Goal: Task Accomplishment & Management: Complete application form

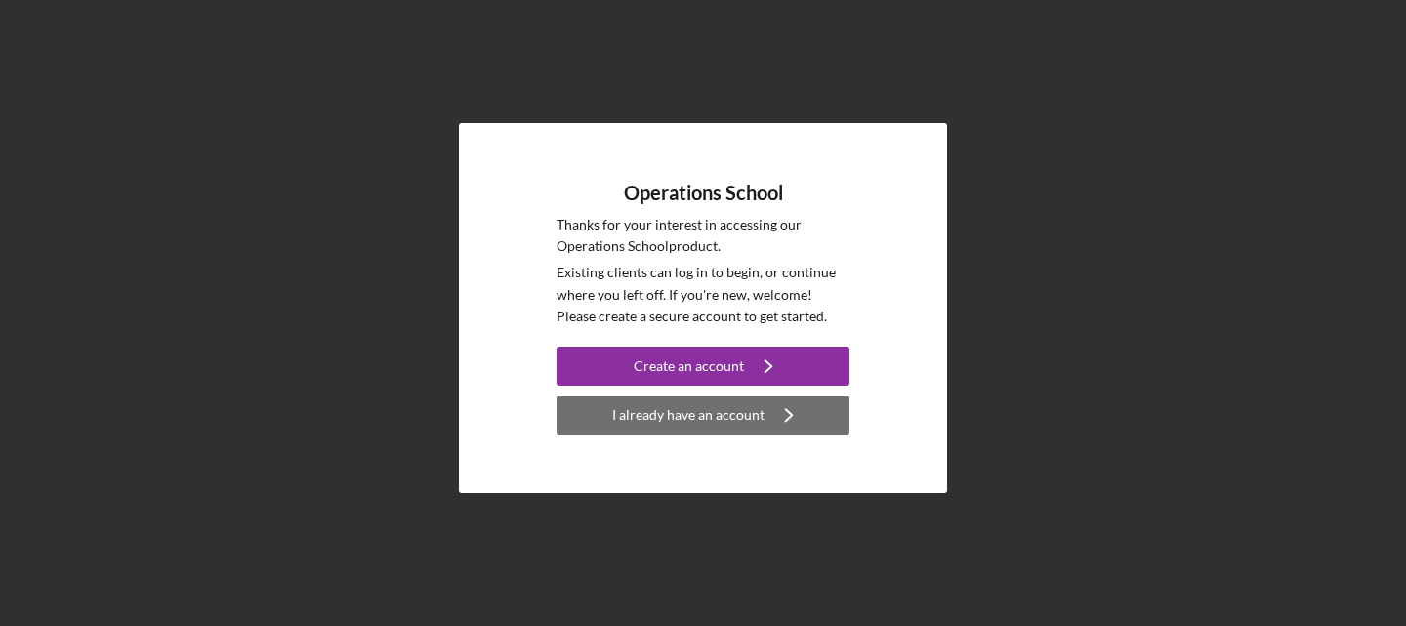
click at [676, 402] on div "I already have an account" at bounding box center [688, 415] width 152 height 39
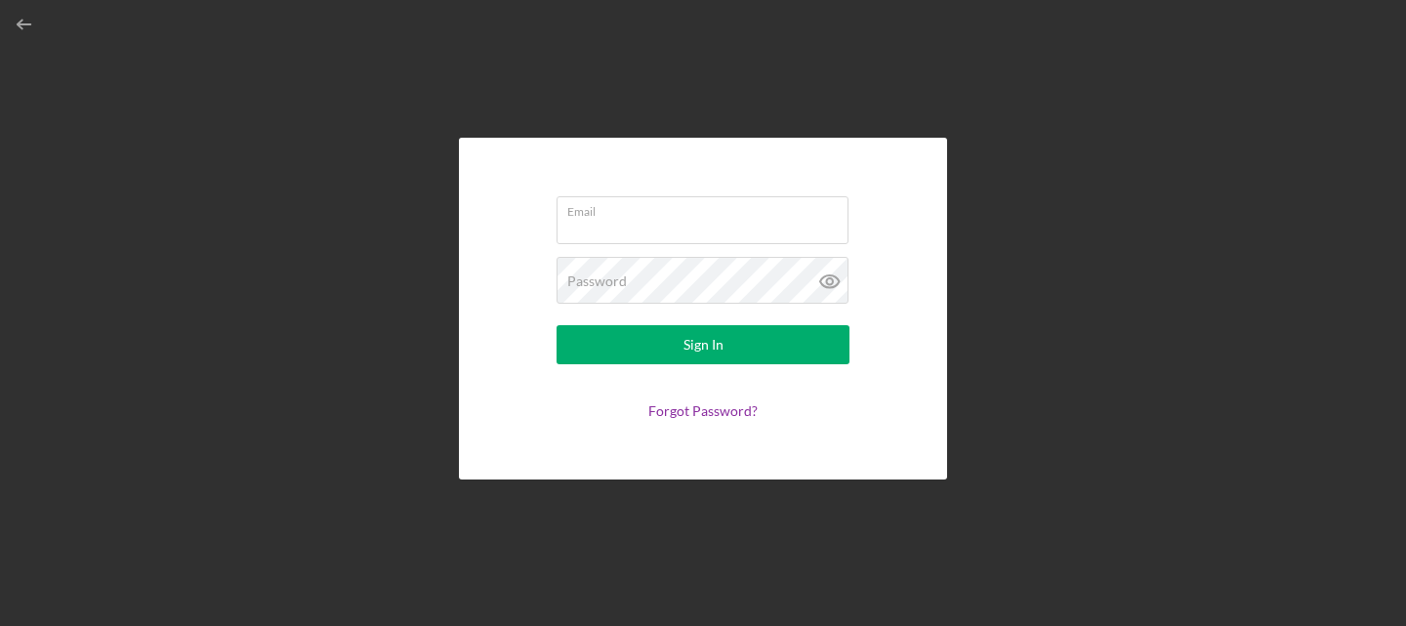
type input "[EMAIL_ADDRESS][DOMAIN_NAME]"
click at [825, 274] on icon at bounding box center [830, 281] width 49 height 49
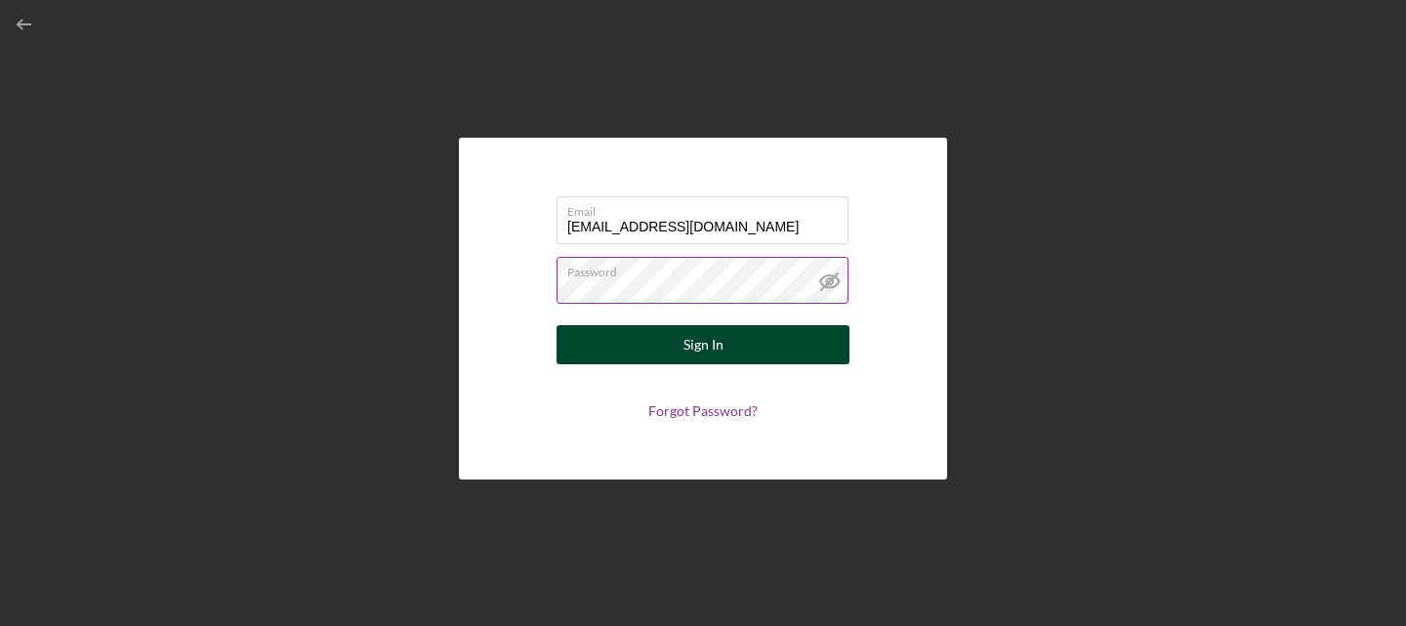
click at [674, 342] on button "Sign In" at bounding box center [703, 344] width 293 height 39
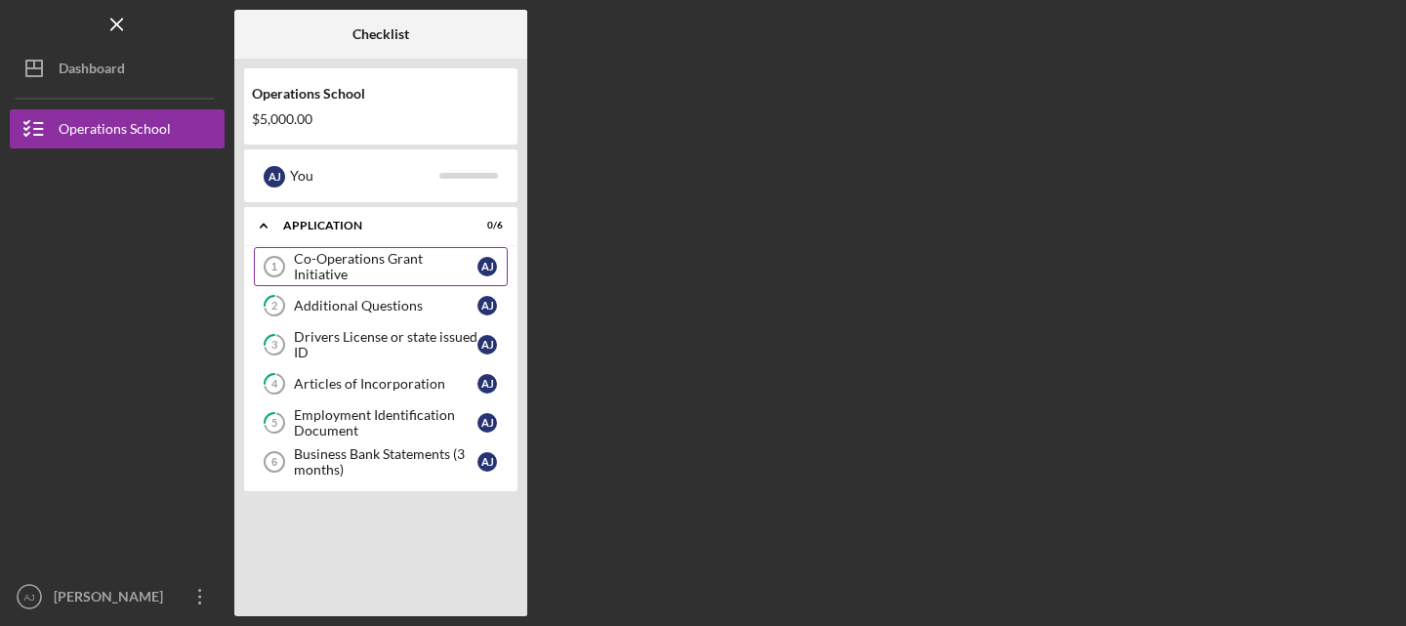
click at [339, 267] on div "Co-Operations Grant Initiative" at bounding box center [386, 266] width 184 height 31
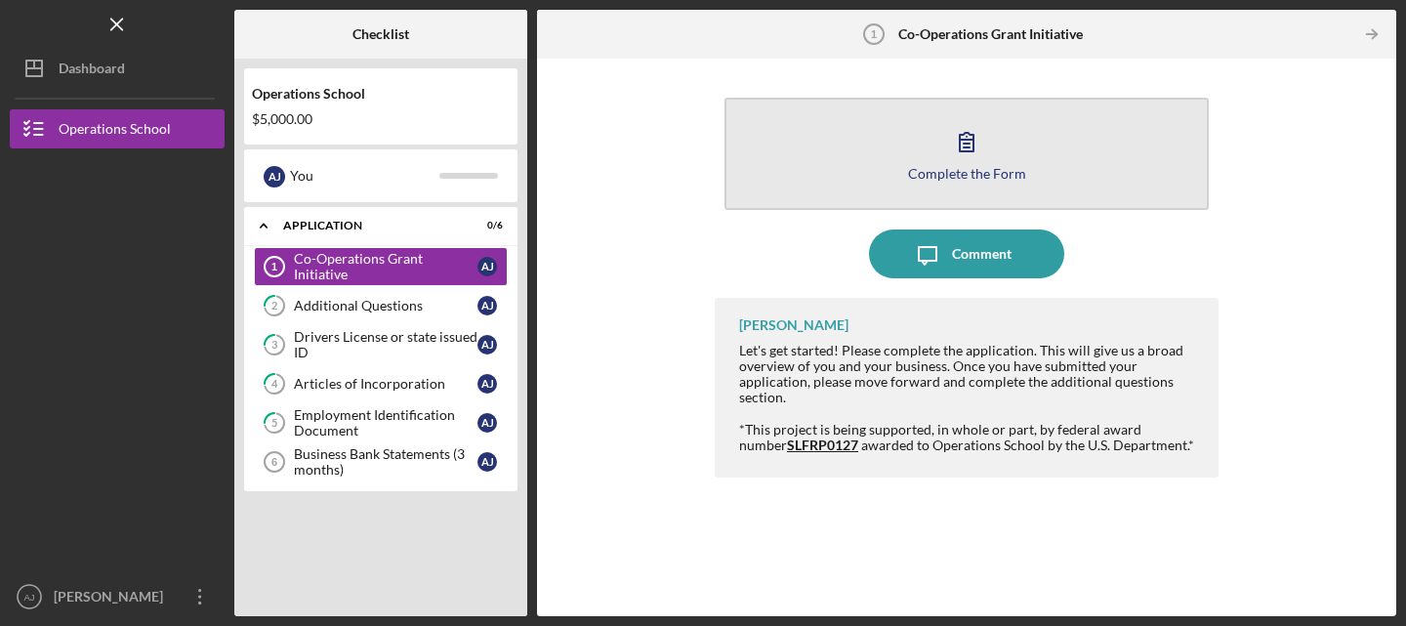
click at [966, 138] on icon "button" at bounding box center [967, 141] width 49 height 49
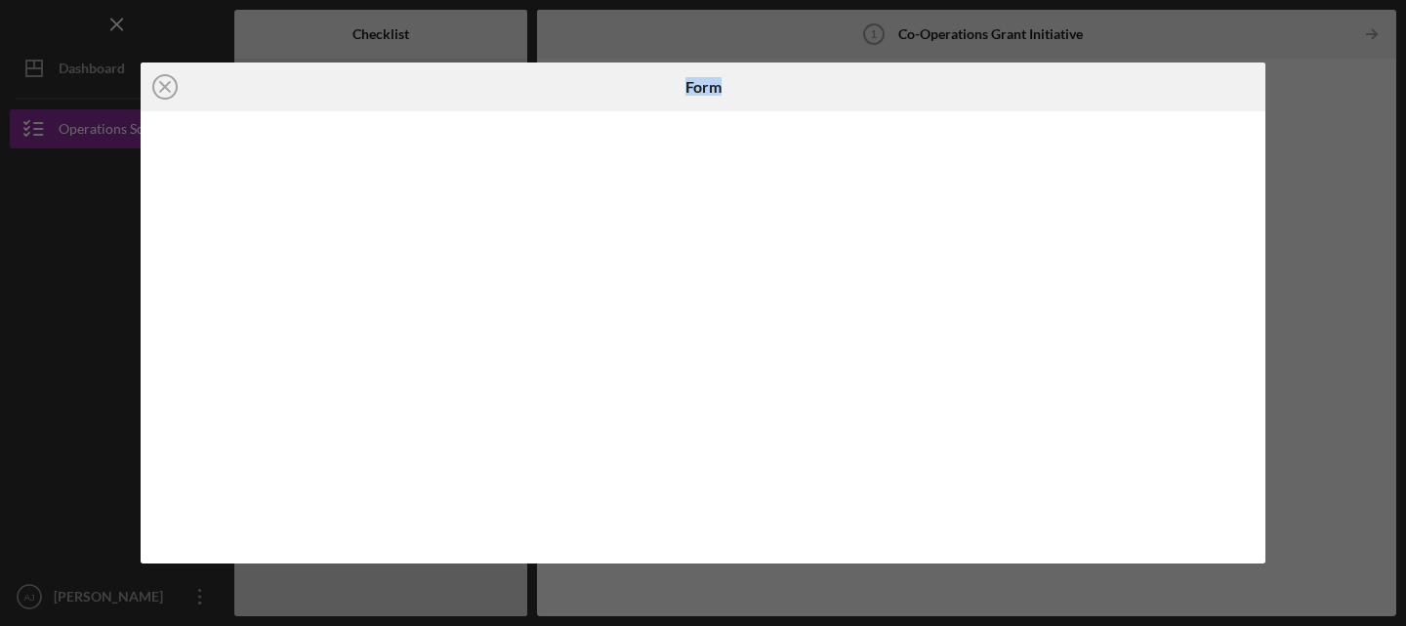
drag, startPoint x: 589, startPoint y: 4, endPoint x: 944, endPoint y: 63, distance: 360.5
click at [944, 63] on div "Icon/Close Form" at bounding box center [703, 313] width 1406 height 626
